Goal: Transaction & Acquisition: Purchase product/service

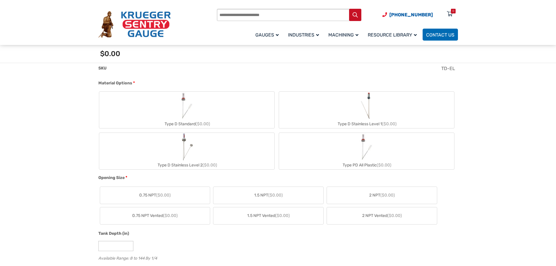
scroll to position [204, 0]
click at [365, 147] on img "Type PD All Plastic" at bounding box center [366, 145] width 28 height 28
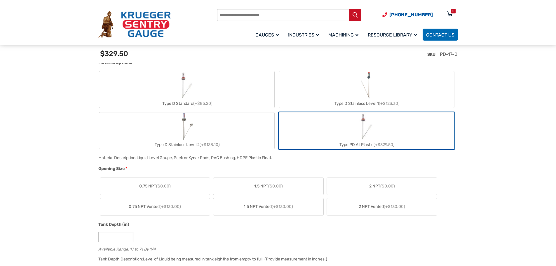
scroll to position [233, 0]
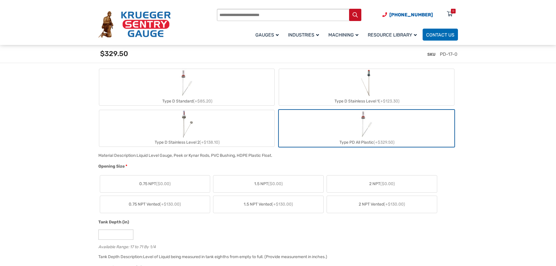
click at [379, 180] on label "2 NPT ($0.00)" at bounding box center [382, 183] width 110 height 17
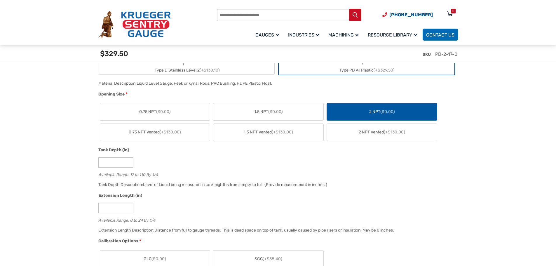
scroll to position [321, 0]
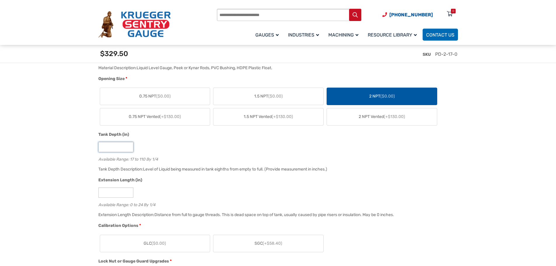
click at [114, 147] on input "**" at bounding box center [115, 147] width 35 height 10
drag, startPoint x: 118, startPoint y: 148, endPoint x: 84, endPoint y: 146, distance: 33.6
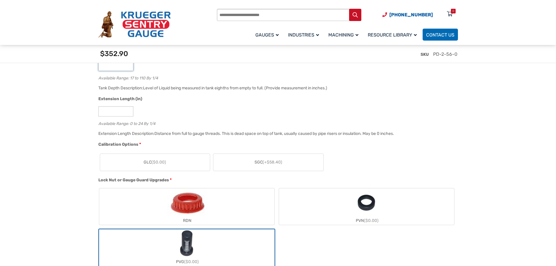
scroll to position [437, 0]
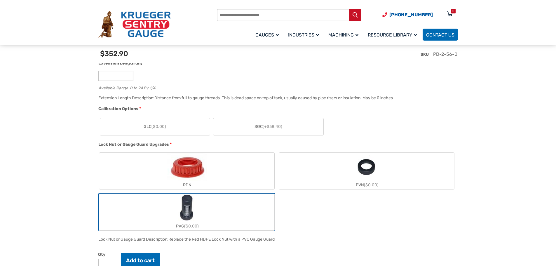
type input "**"
click at [165, 127] on span "($0.00)" at bounding box center [158, 126] width 15 height 5
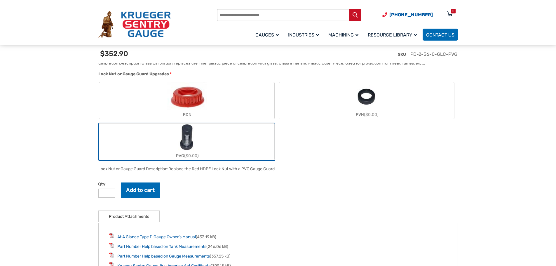
scroll to position [525, 0]
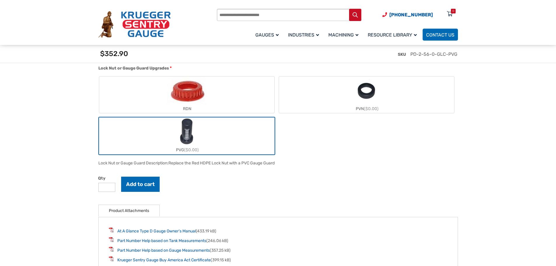
drag, startPoint x: 248, startPoint y: 147, endPoint x: 256, endPoint y: 149, distance: 7.6
click at [249, 147] on div "PVG ($0.00)" at bounding box center [186, 150] width 175 height 8
click at [196, 142] on label "PVG ($0.00)" at bounding box center [186, 136] width 175 height 36
drag, startPoint x: 211, startPoint y: 97, endPoint x: 290, endPoint y: 97, distance: 79.3
click at [212, 97] on label "RDN" at bounding box center [186, 94] width 175 height 36
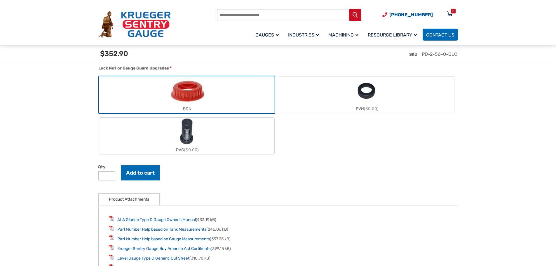
drag, startPoint x: 348, startPoint y: 97, endPoint x: 253, endPoint y: 123, distance: 98.6
click at [348, 97] on label "PVN ($0.00)" at bounding box center [366, 94] width 175 height 36
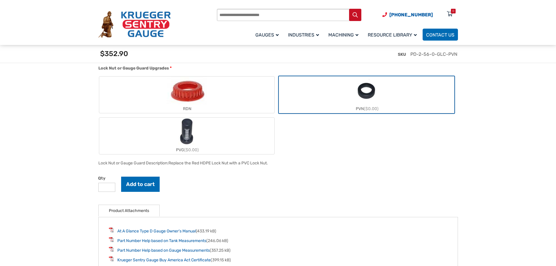
drag, startPoint x: 218, startPoint y: 136, endPoint x: 274, endPoint y: 150, distance: 58.4
click at [218, 136] on label "PVG ($0.00)" at bounding box center [186, 136] width 175 height 36
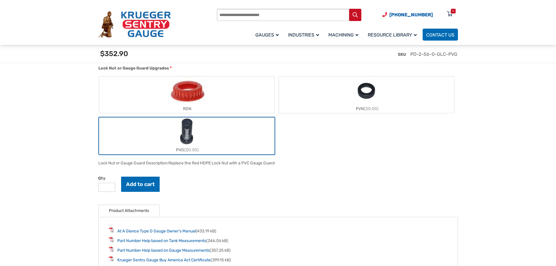
click at [187, 97] on img "RDN" at bounding box center [187, 90] width 40 height 28
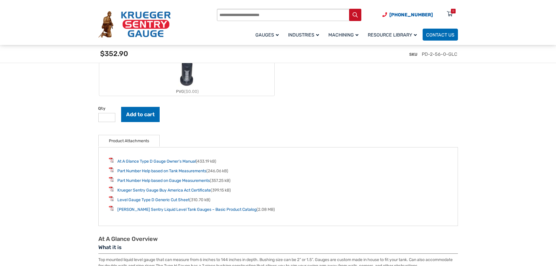
scroll to position [554, 0]
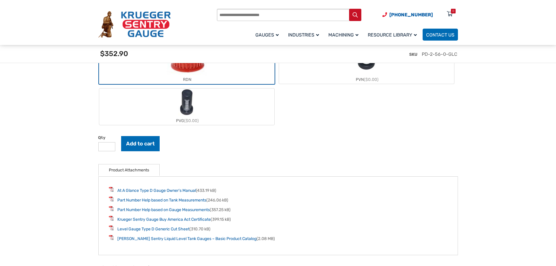
drag, startPoint x: 470, startPoint y: 56, endPoint x: 468, endPoint y: 53, distance: 3.7
click at [468, 53] on div "Product total $0.00 Options total $352.90 Grand total $352.90" at bounding box center [278, 54] width 556 height 18
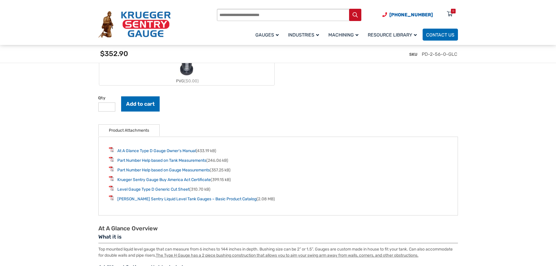
scroll to position [612, 0]
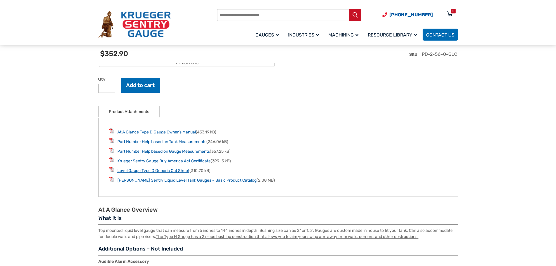
click at [166, 172] on link "Level Gauge Type D Generic Cut Sheet" at bounding box center [153, 170] width 72 height 5
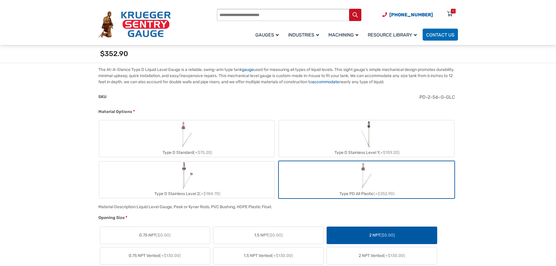
scroll to position [175, 0]
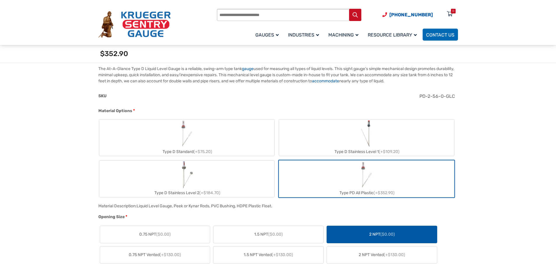
drag, startPoint x: 522, startPoint y: 0, endPoint x: 554, endPoint y: 224, distance: 226.6
